Goal: Transaction & Acquisition: Purchase product/service

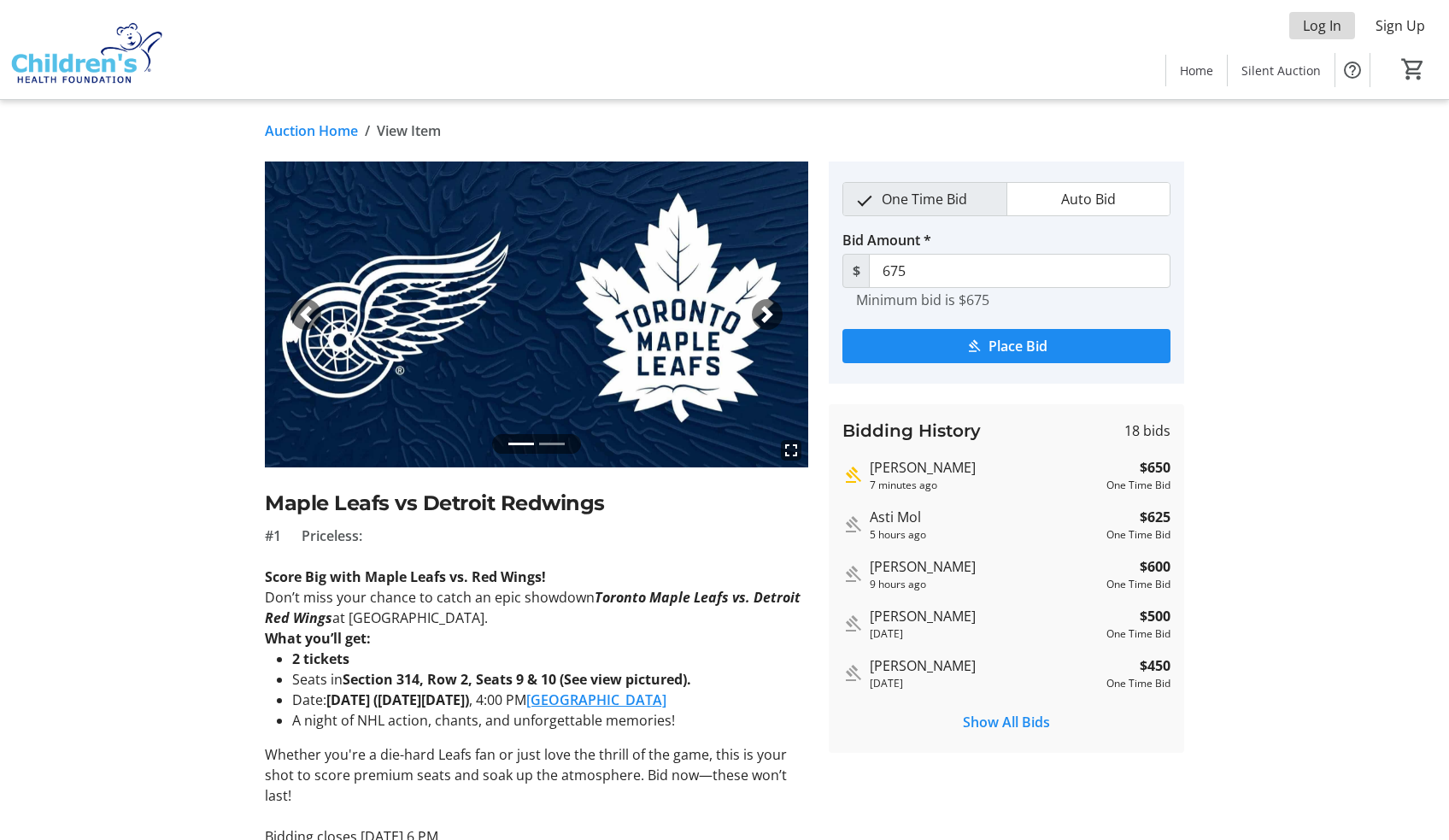
click at [1333, 23] on span "Log In" at bounding box center [1322, 26] width 38 height 21
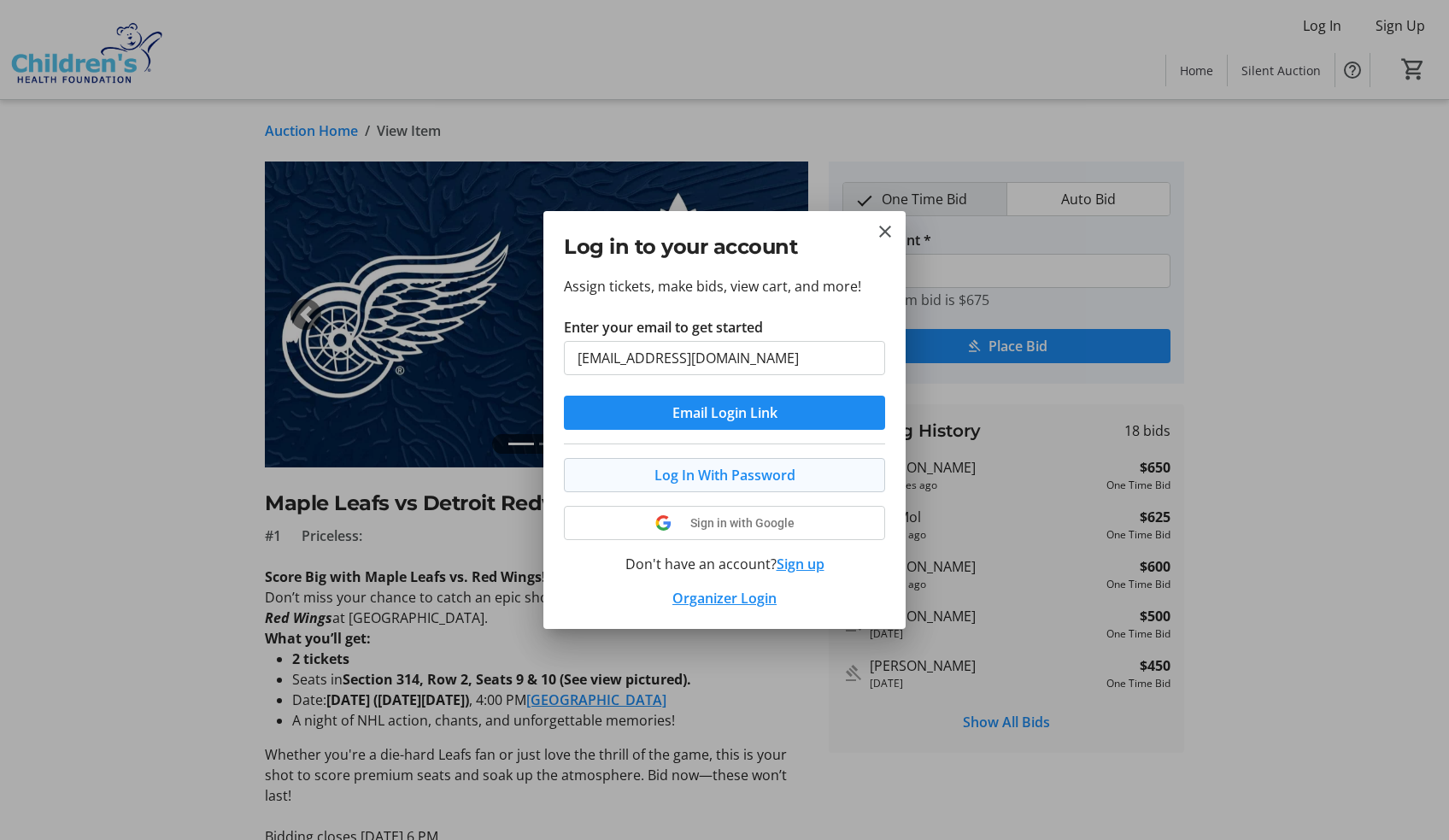
type input "[EMAIL_ADDRESS][DOMAIN_NAME]"
click at [749, 486] on span at bounding box center [724, 475] width 320 height 41
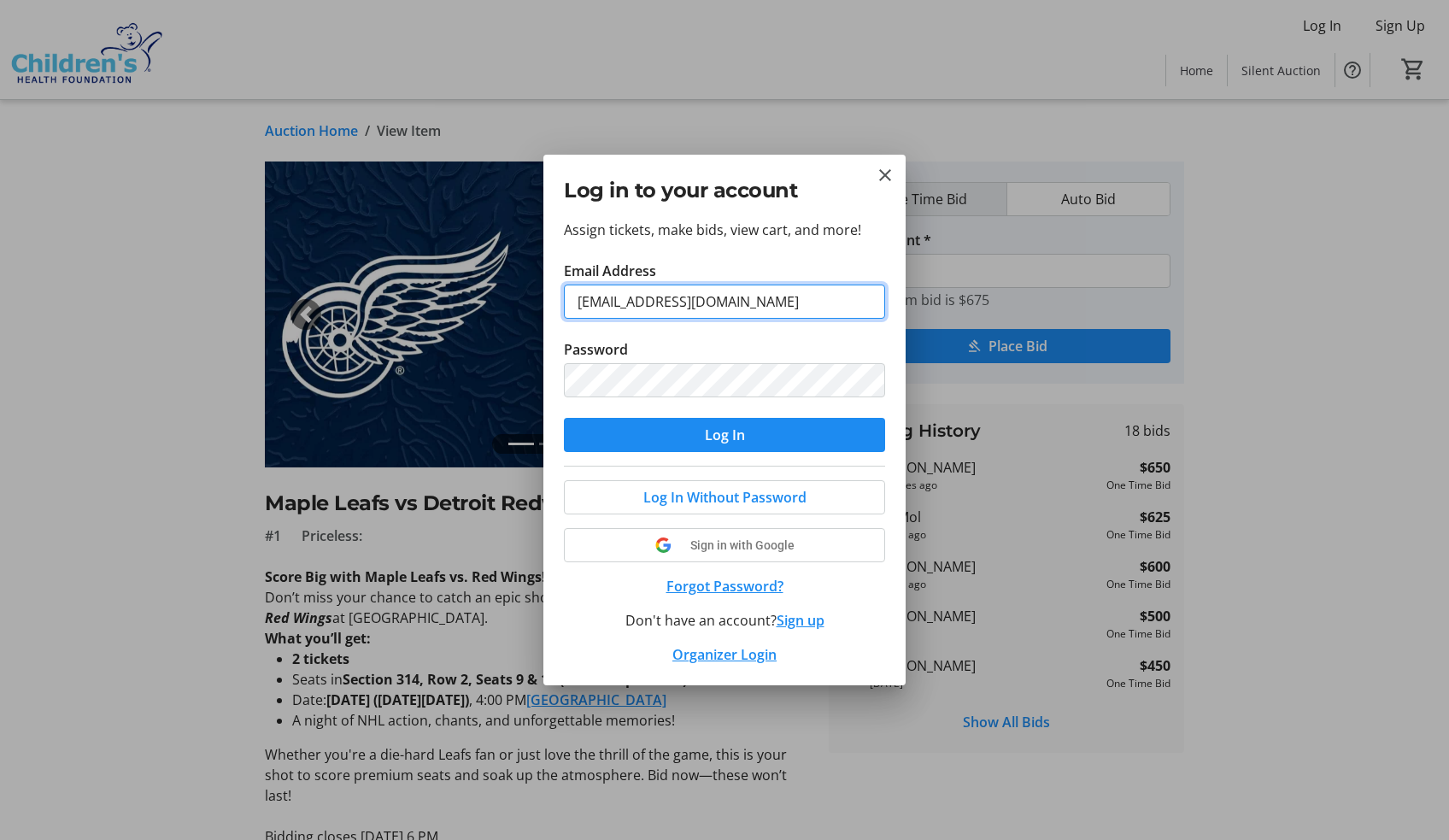
type input "[EMAIL_ADDRESS][DOMAIN_NAME]"
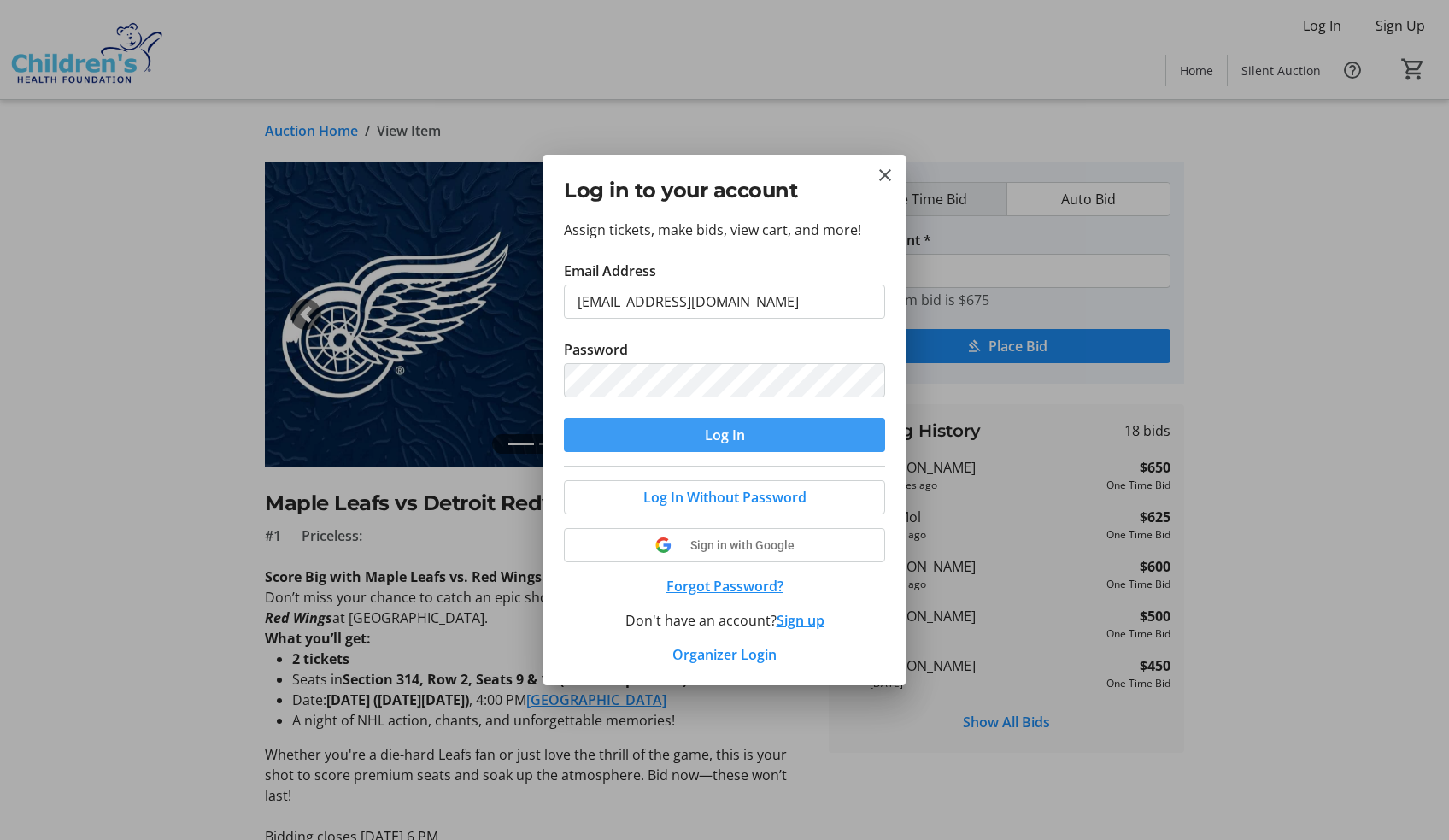
click at [742, 437] on span "Log In" at bounding box center [725, 435] width 40 height 21
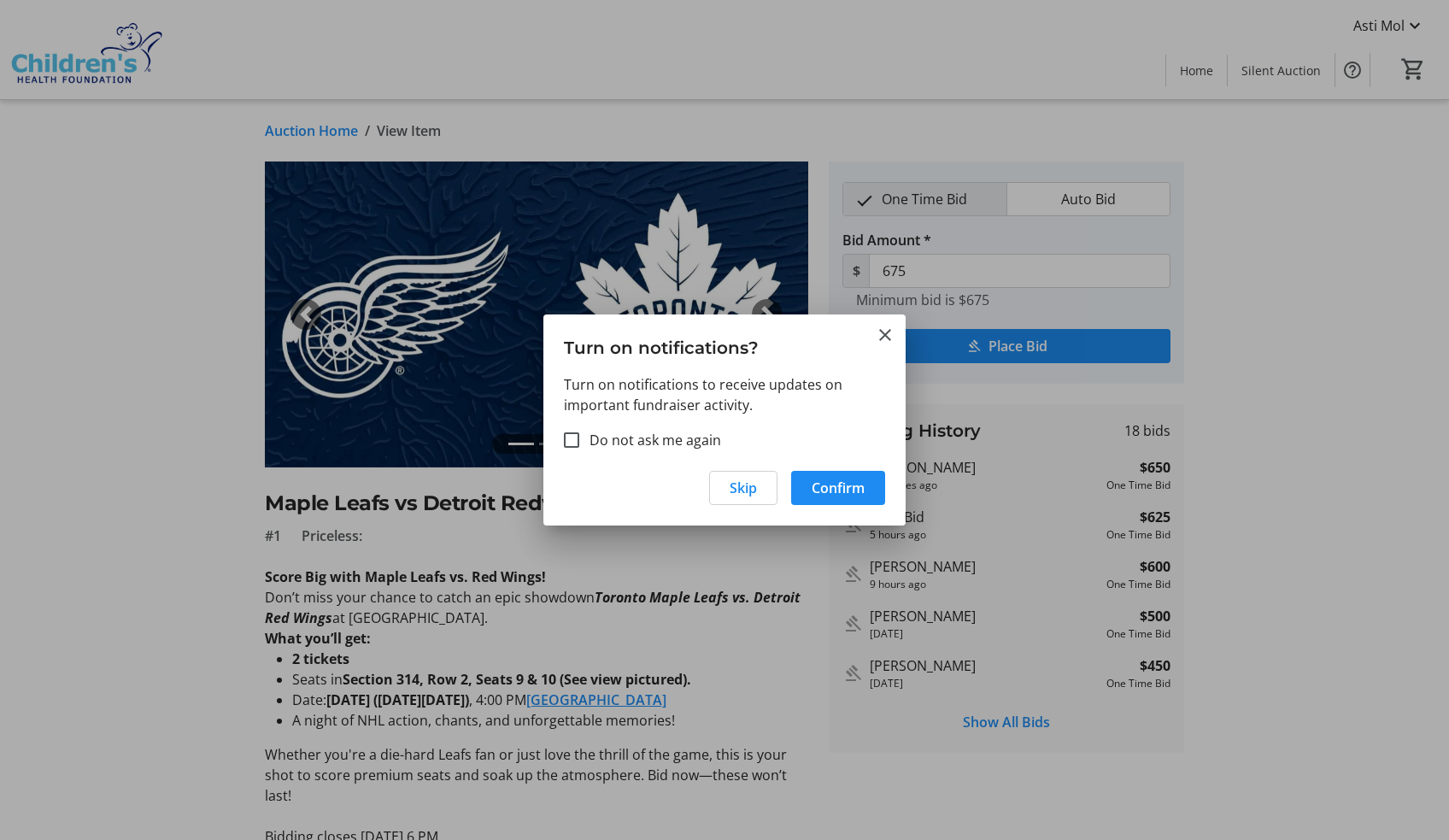
click at [704, 445] on label "Do not ask me again" at bounding box center [650, 440] width 142 height 21
click at [579, 445] on input "Do not ask me again" at bounding box center [572, 441] width 16 height 16
checkbox input "true"
click at [831, 489] on span "Confirm" at bounding box center [838, 488] width 53 height 21
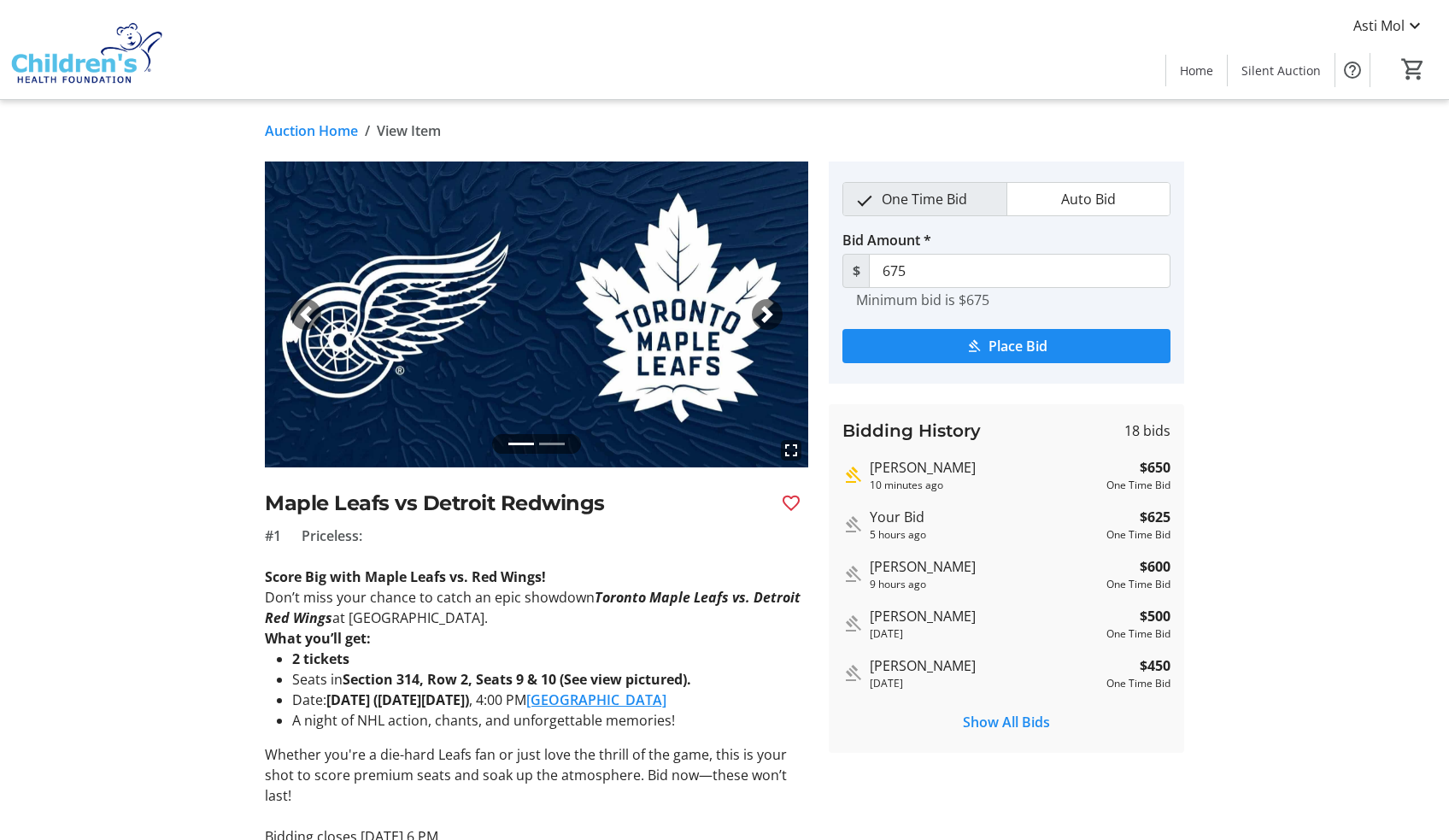
click at [766, 311] on span "button" at bounding box center [766, 314] width 17 height 17
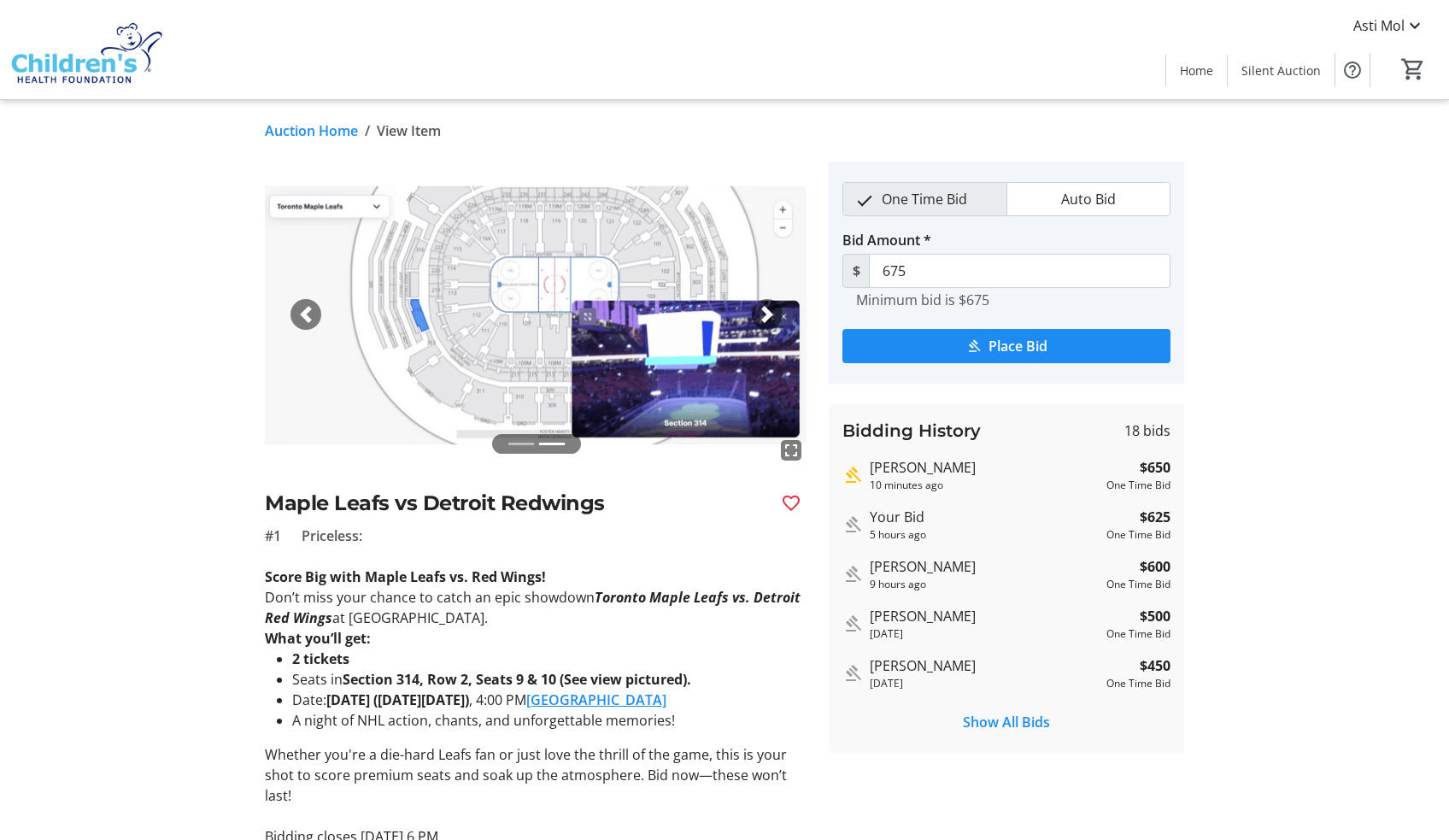
click at [766, 311] on span "button" at bounding box center [766, 314] width 17 height 17
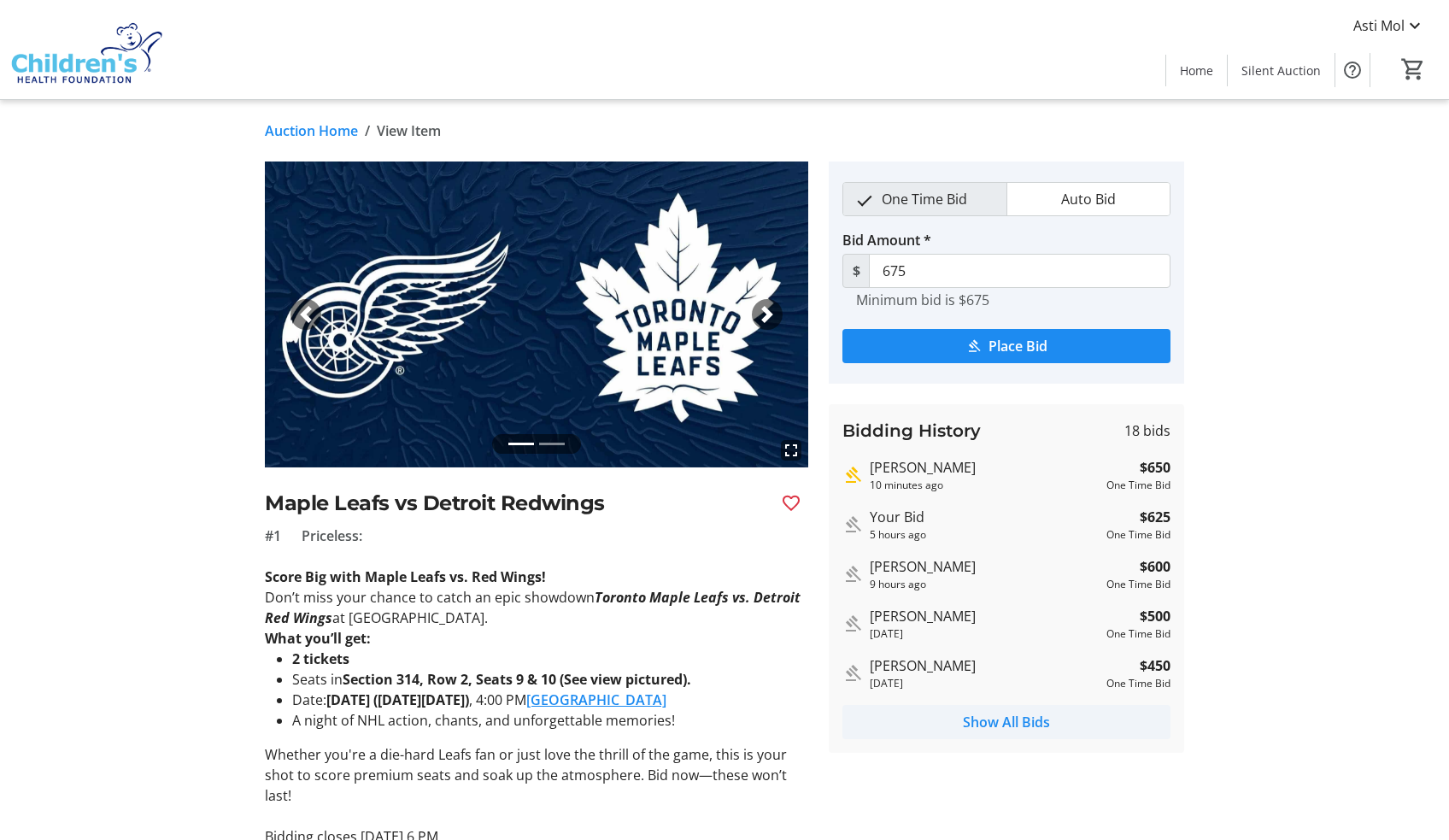
click at [998, 730] on span "Show All Bids" at bounding box center [1006, 722] width 88 height 21
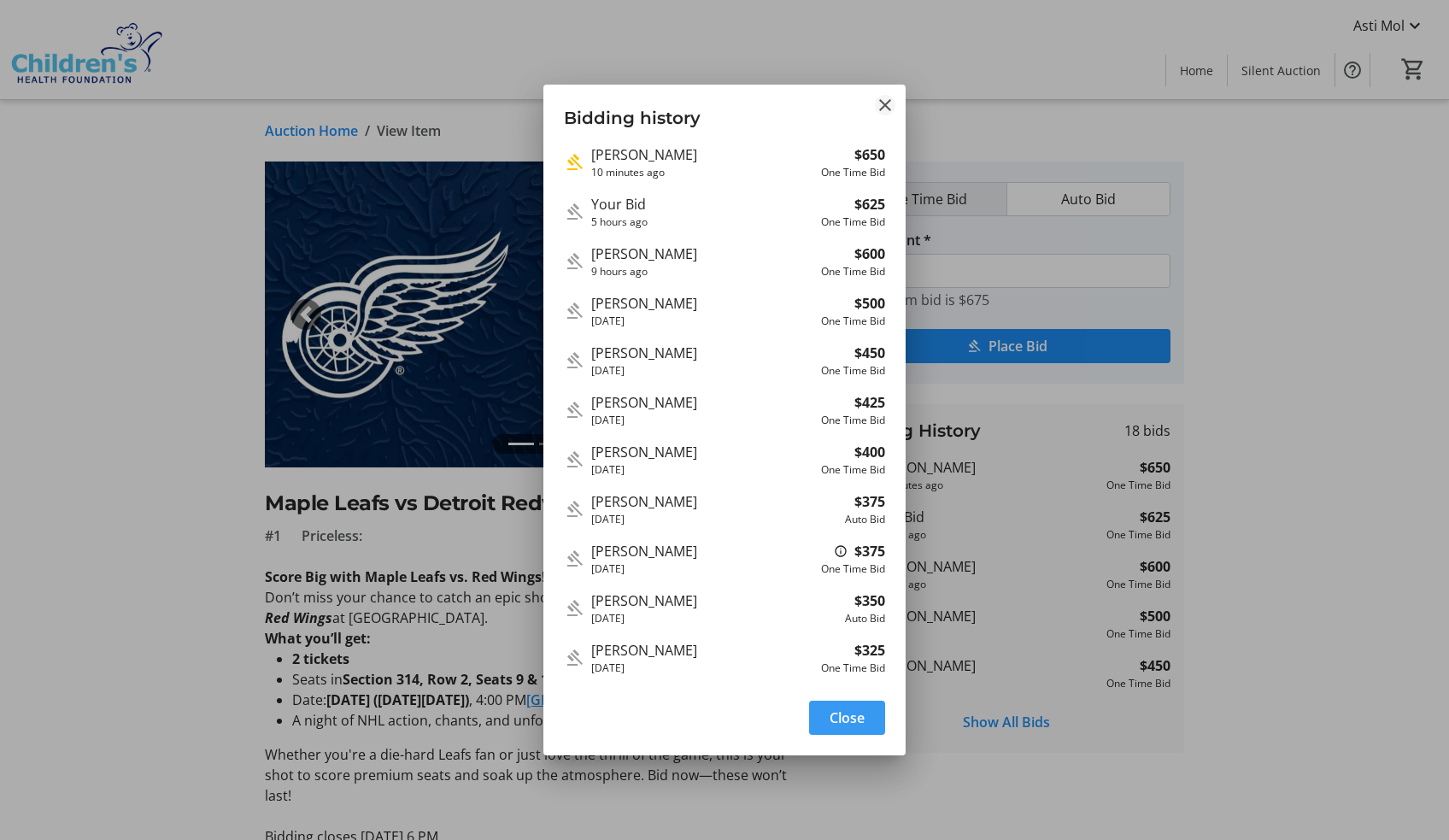
click at [888, 106] on mat-icon "Close" at bounding box center [884, 104] width 21 height 21
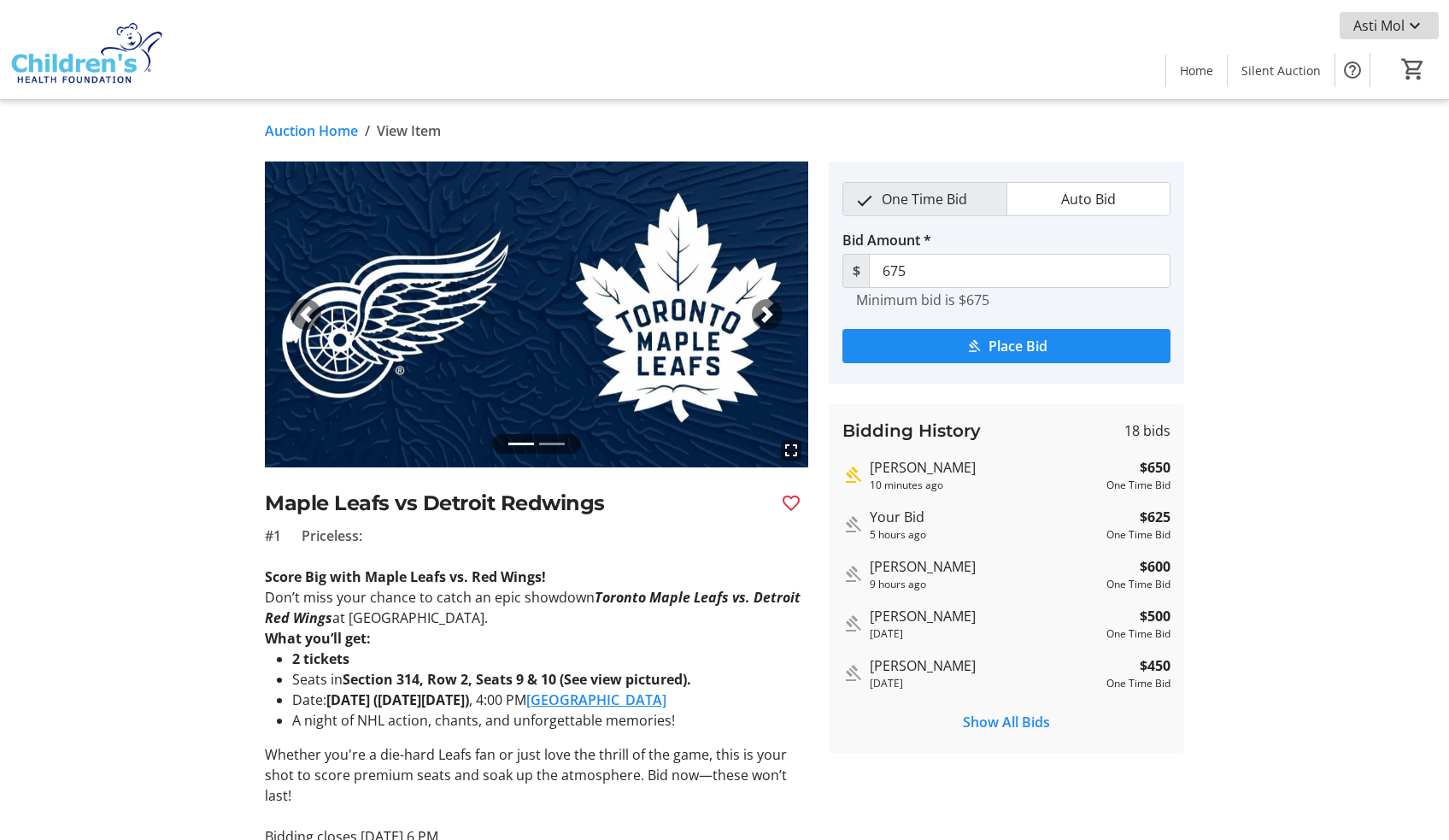
click at [1397, 24] on span "Asti Mol" at bounding box center [1379, 26] width 51 height 21
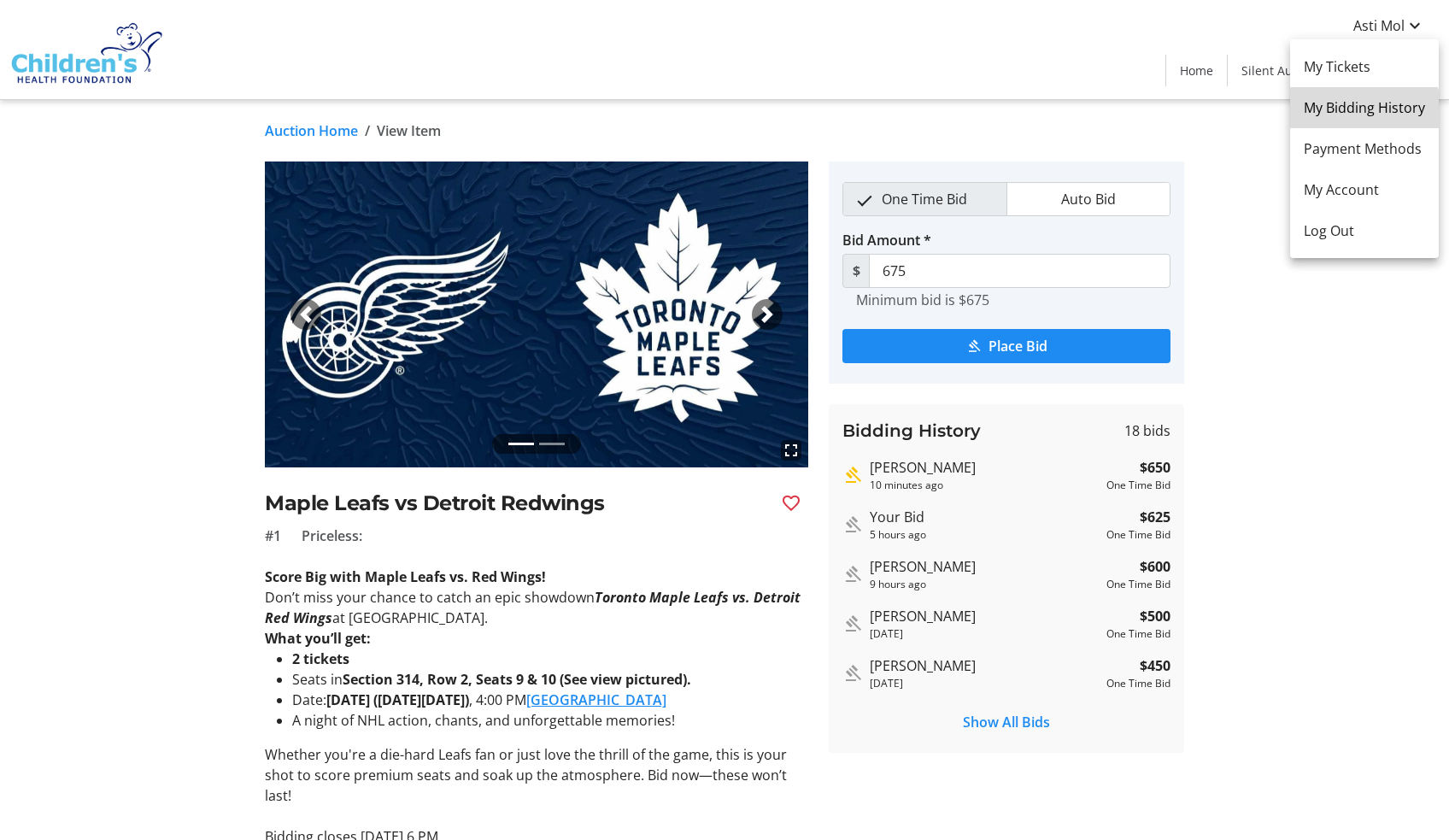
click at [1363, 116] on span "My Bidding History" at bounding box center [1363, 107] width 121 height 21
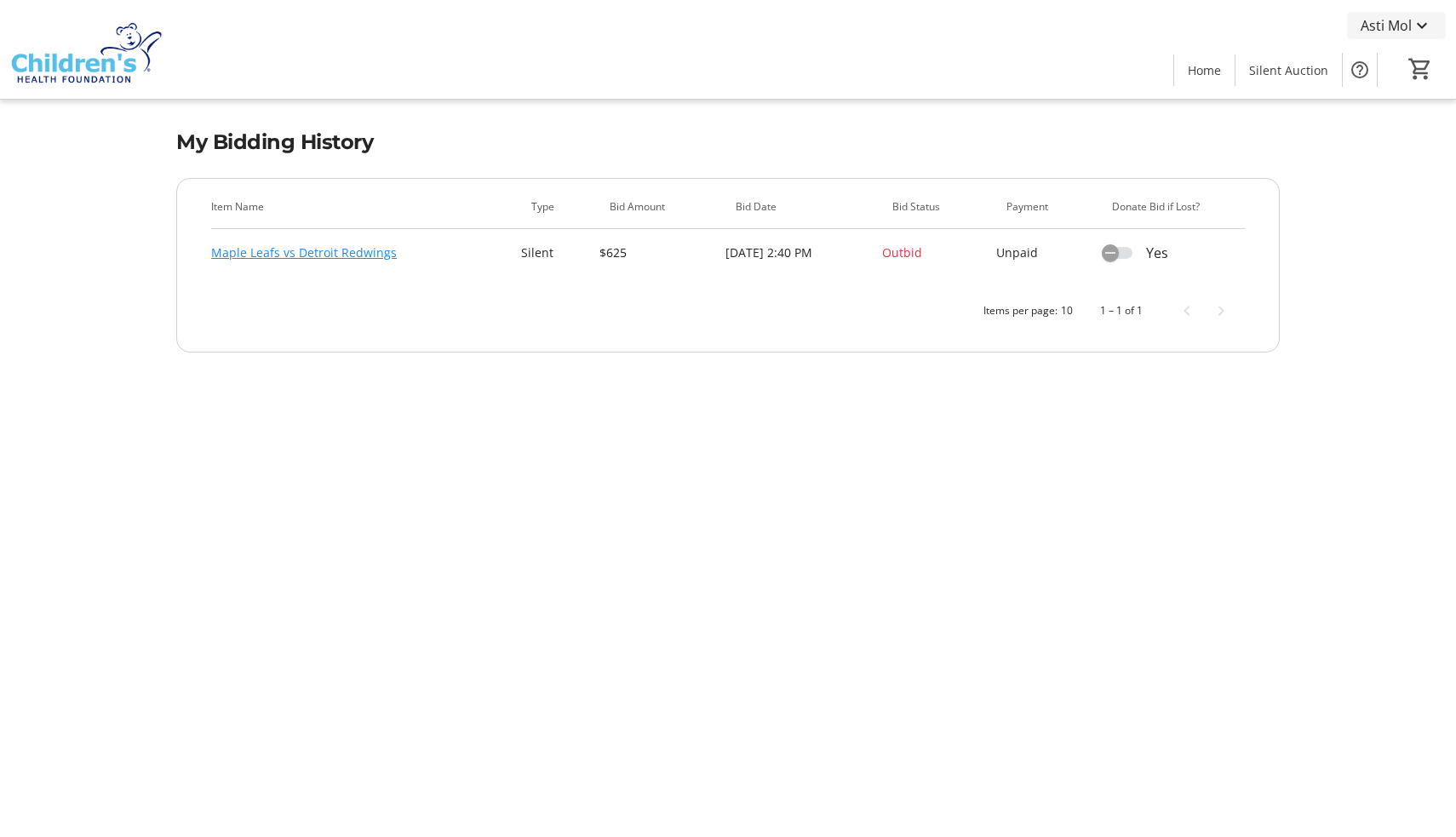
click at [1383, 26] on span "Asti Mol" at bounding box center [1386, 25] width 51 height 21
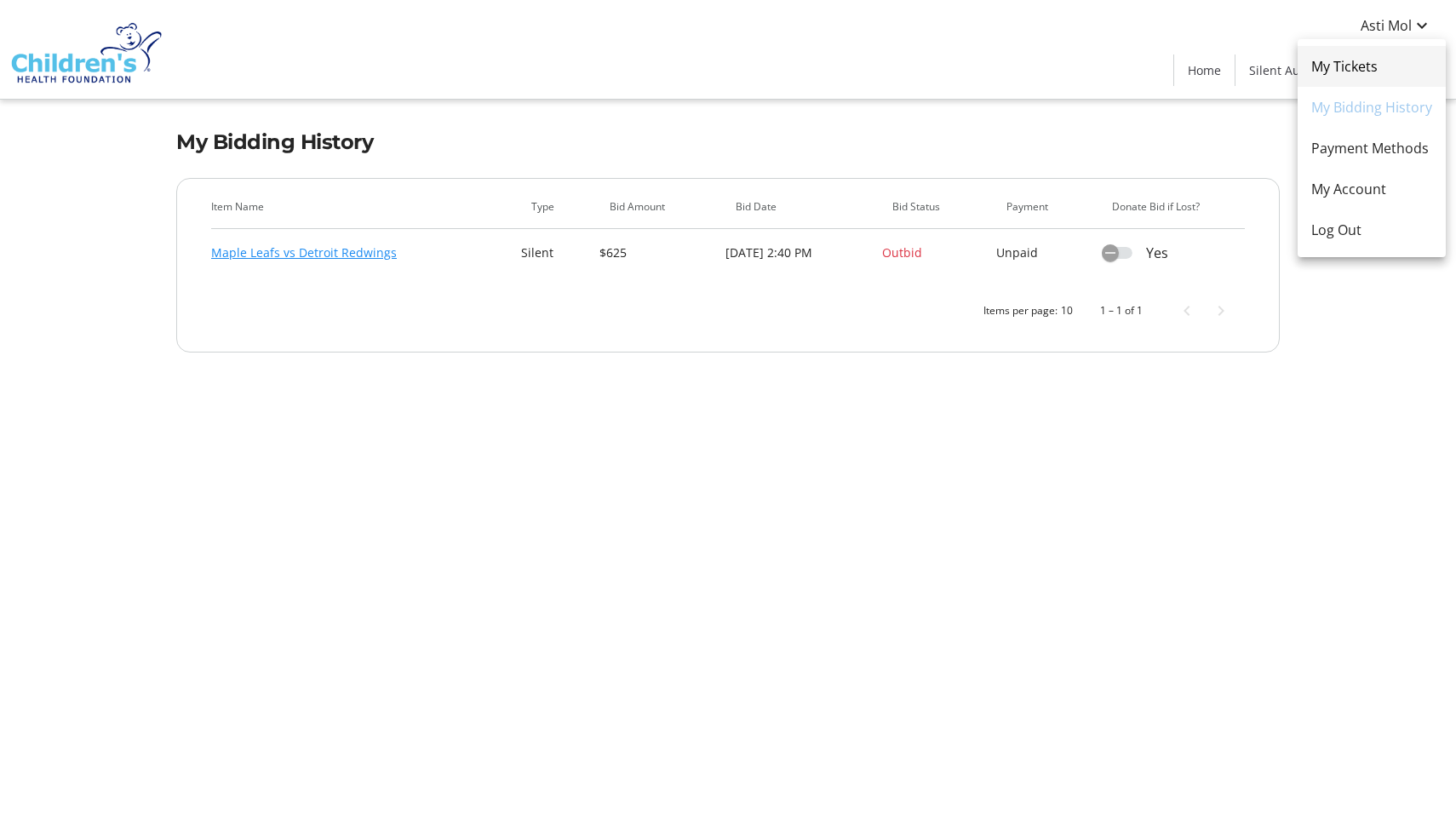
click at [1358, 64] on span "My Tickets" at bounding box center [1372, 66] width 121 height 21
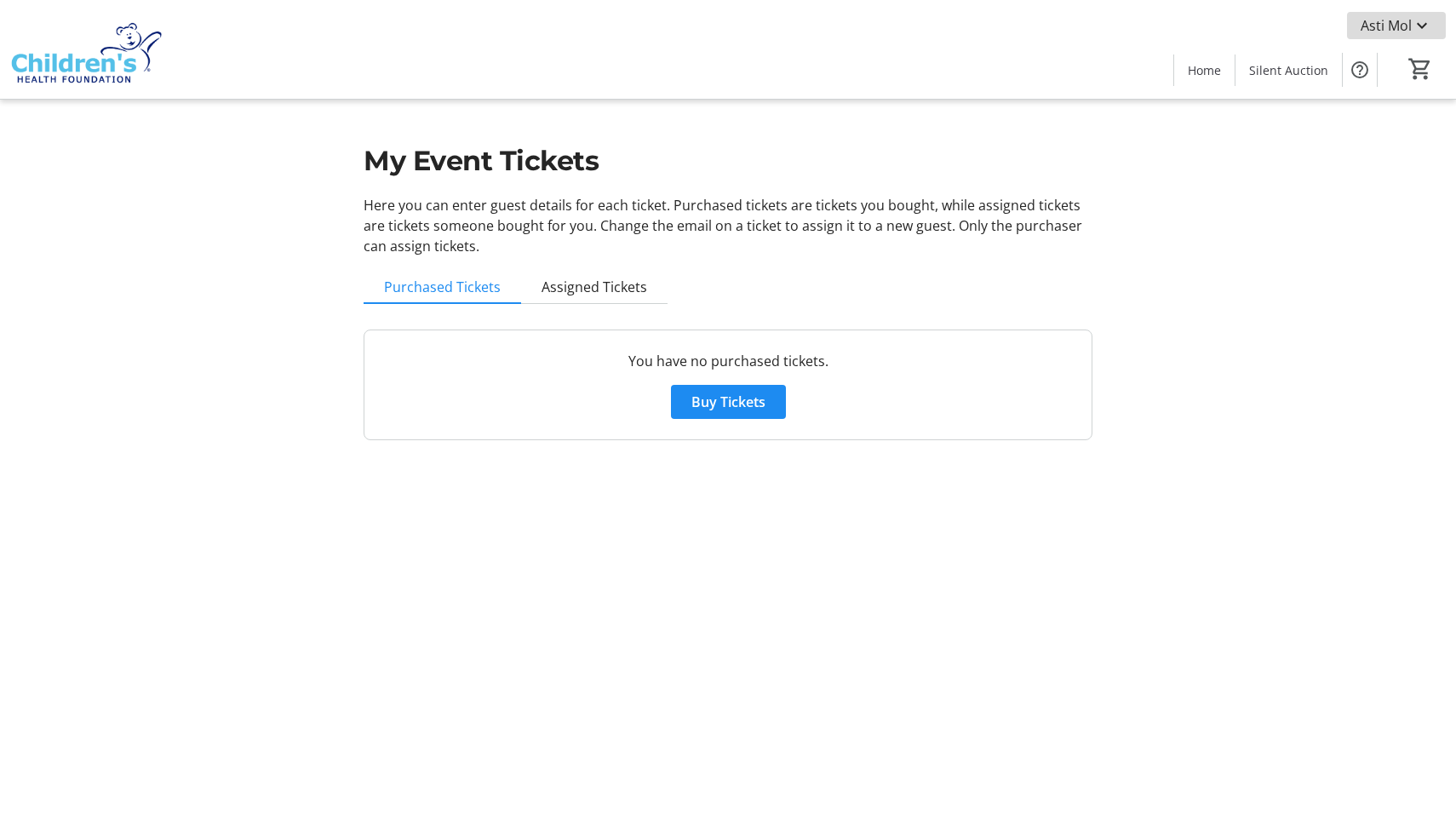
click at [1399, 26] on span "Asti Mol" at bounding box center [1386, 25] width 51 height 21
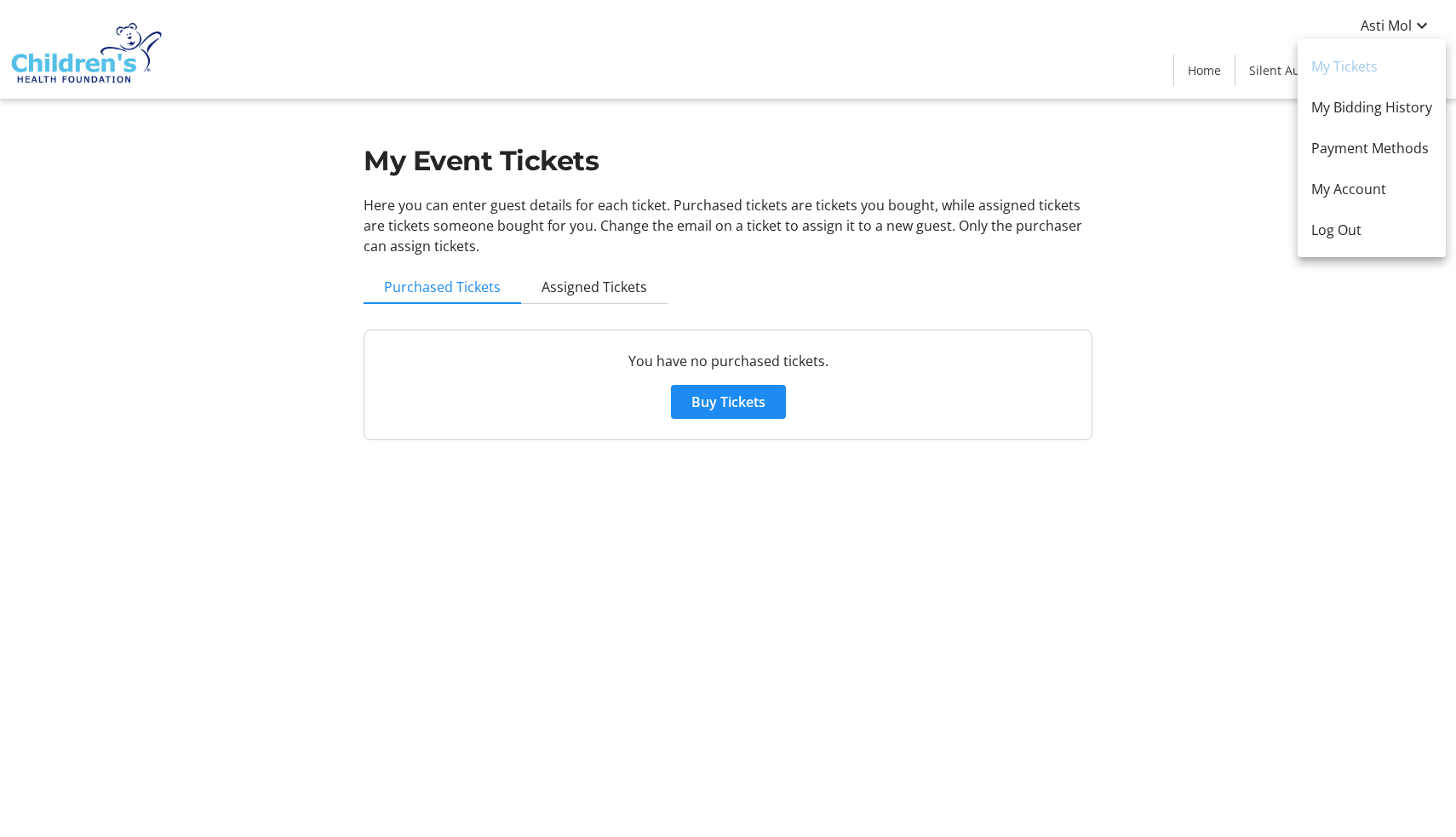
click at [542, 256] on div at bounding box center [728, 418] width 1456 height 837
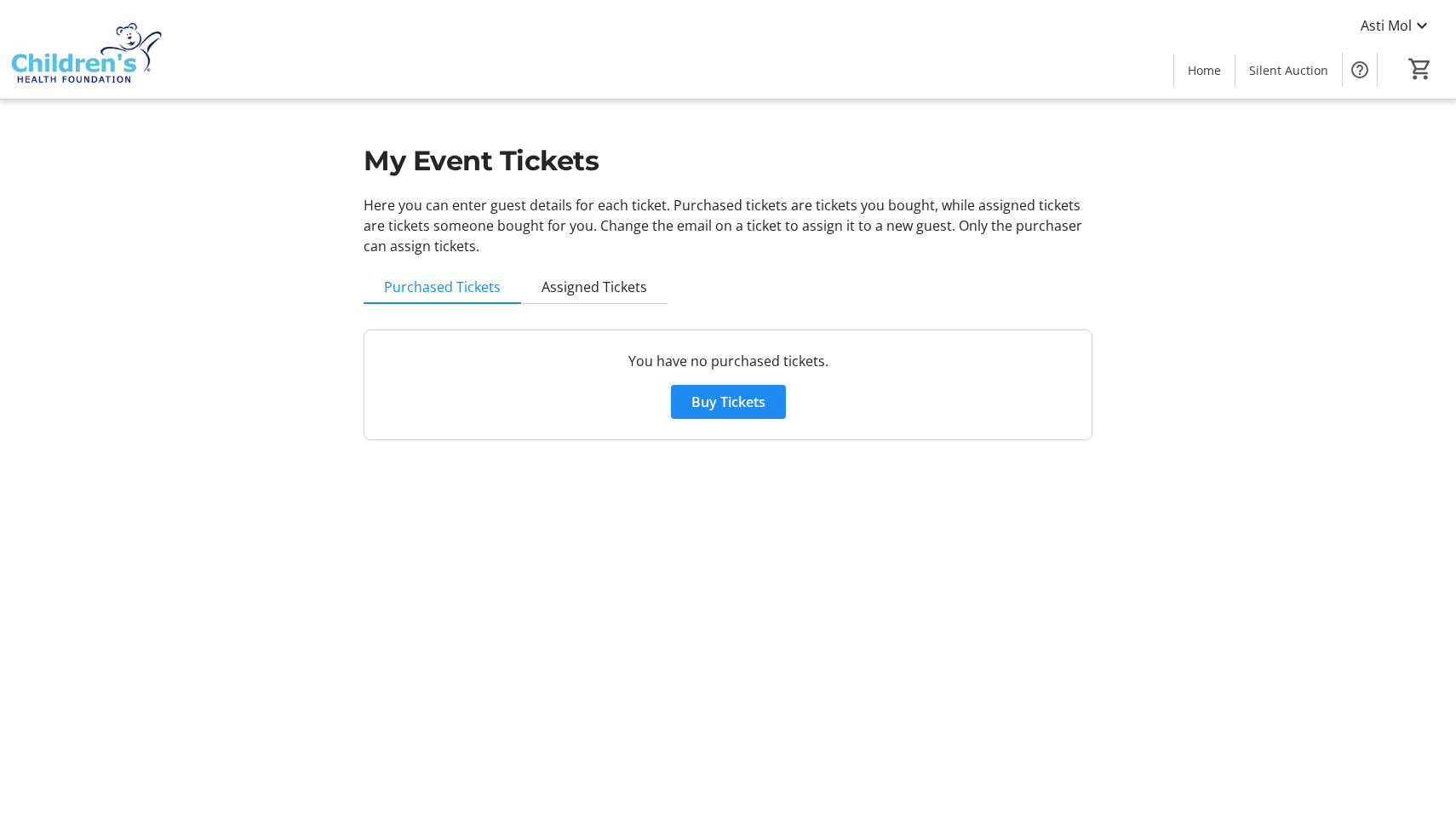
click at [126, 66] on img at bounding box center [85, 49] width 152 height 85
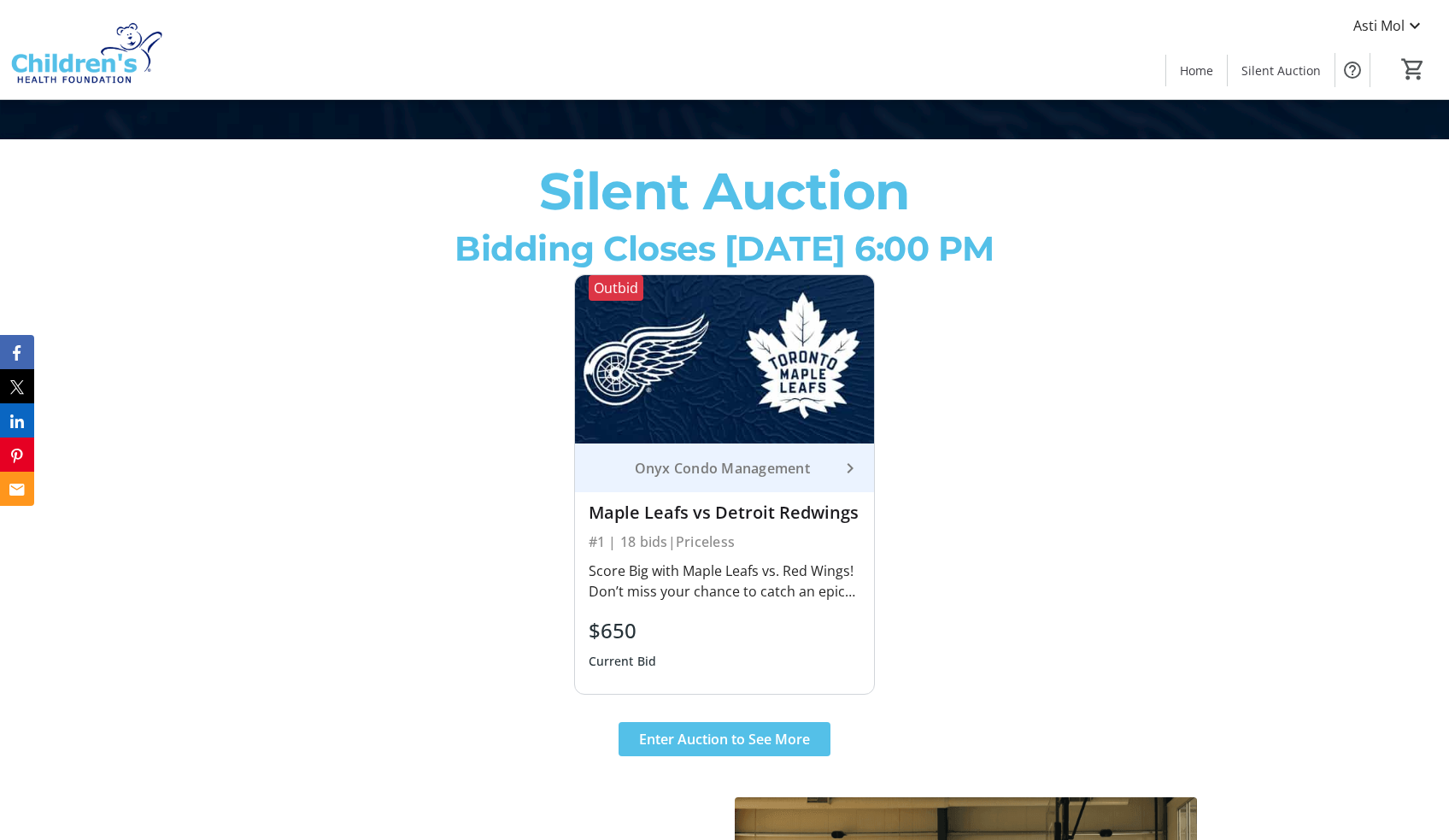
scroll to position [701, 0]
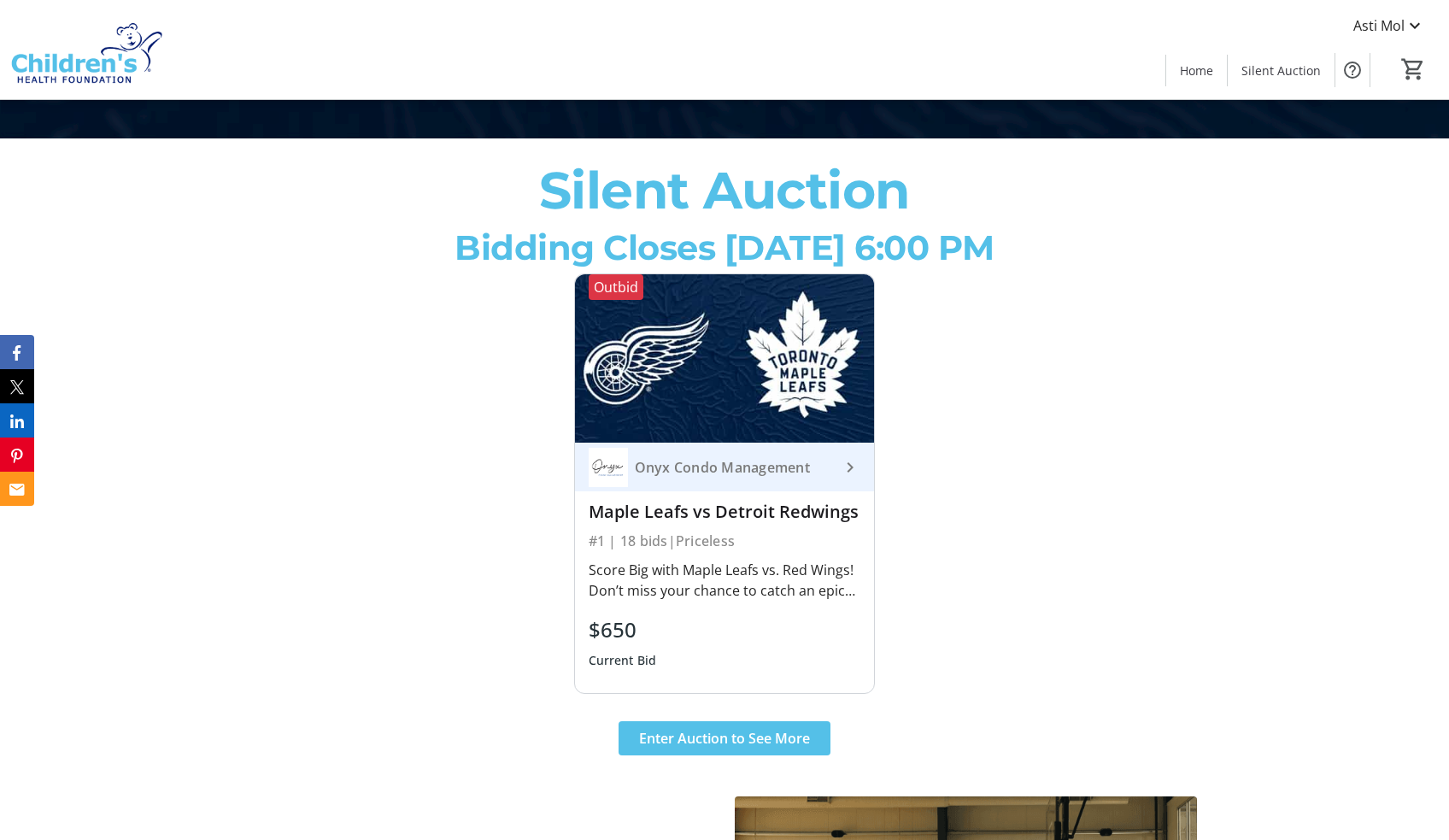
click at [752, 586] on div "Score Big with Maple Leafs vs. Red Wings! Don’t miss your chance to catch an ep…" at bounding box center [724, 580] width 272 height 41
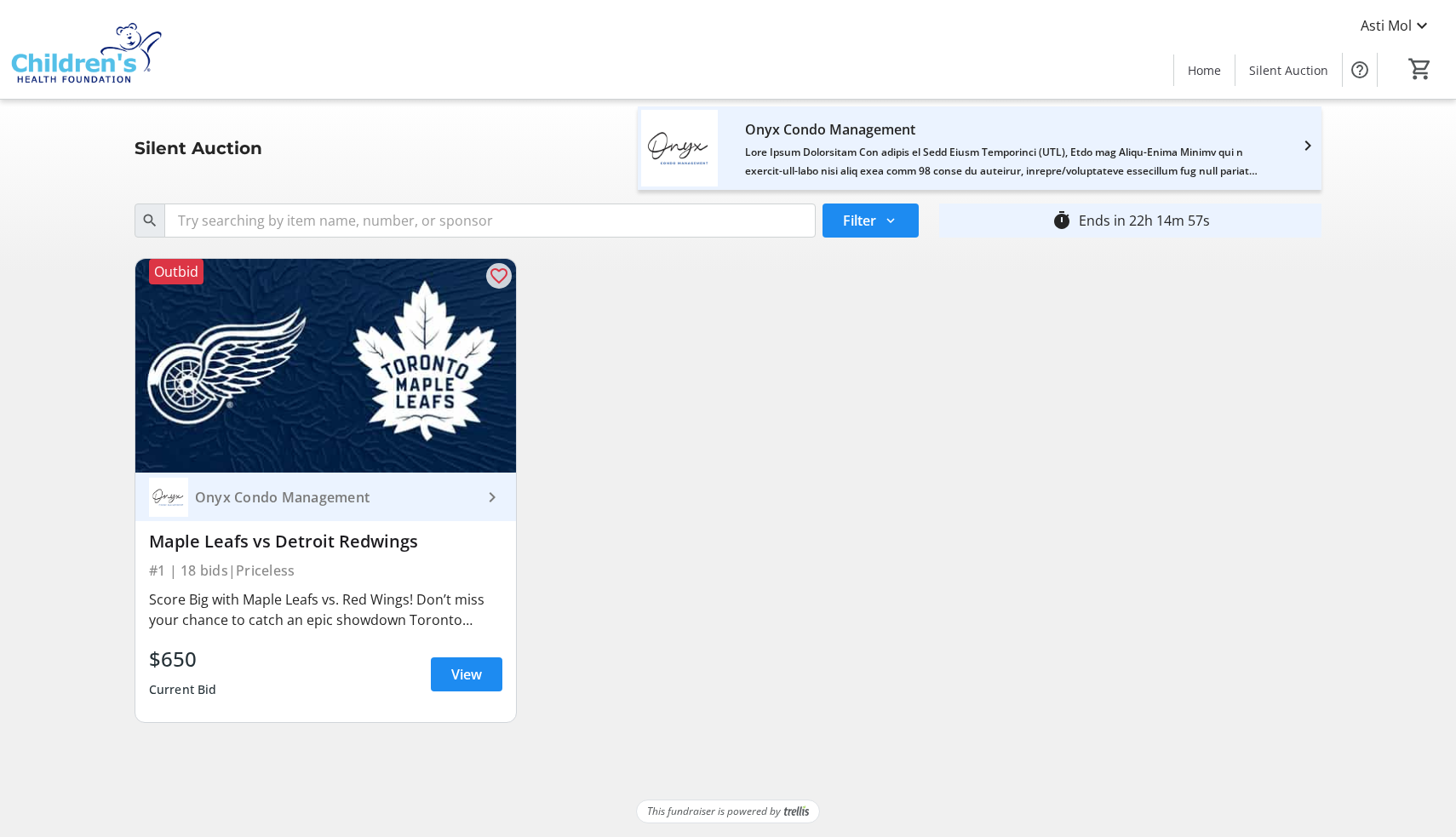
click at [369, 580] on div "#1 | 18 bids | Priceless" at bounding box center [326, 570] width 353 height 24
click at [441, 671] on span at bounding box center [467, 674] width 72 height 41
